Goal: Task Accomplishment & Management: Use online tool/utility

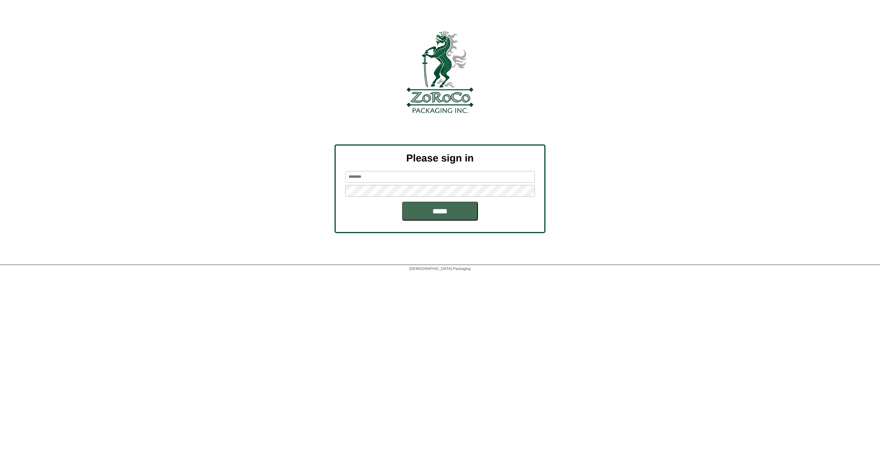
type input "******"
click at [437, 206] on input "*****" at bounding box center [440, 211] width 76 height 19
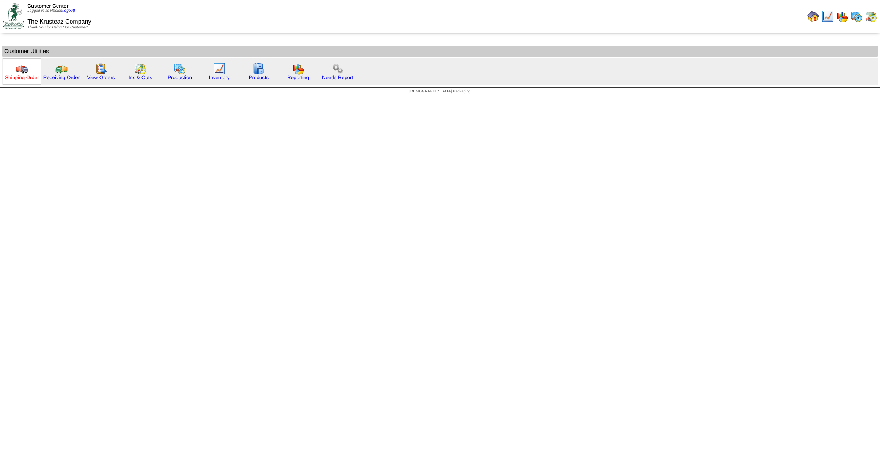
click at [25, 80] on link "Shipping Order" at bounding box center [22, 78] width 34 height 6
